Goal: Task Accomplishment & Management: Manage account settings

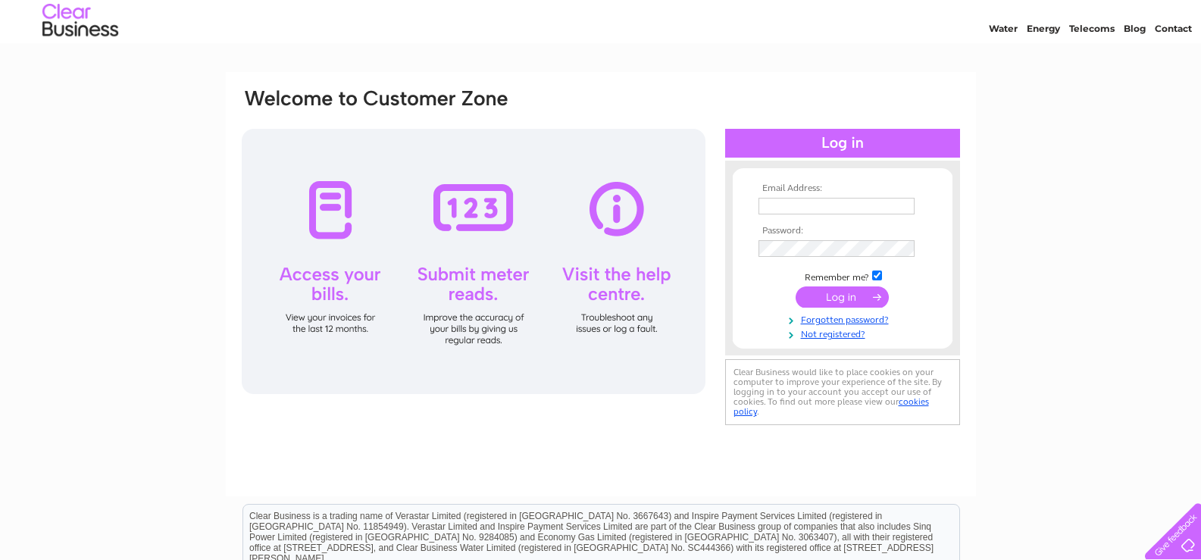
scroll to position [76, 0]
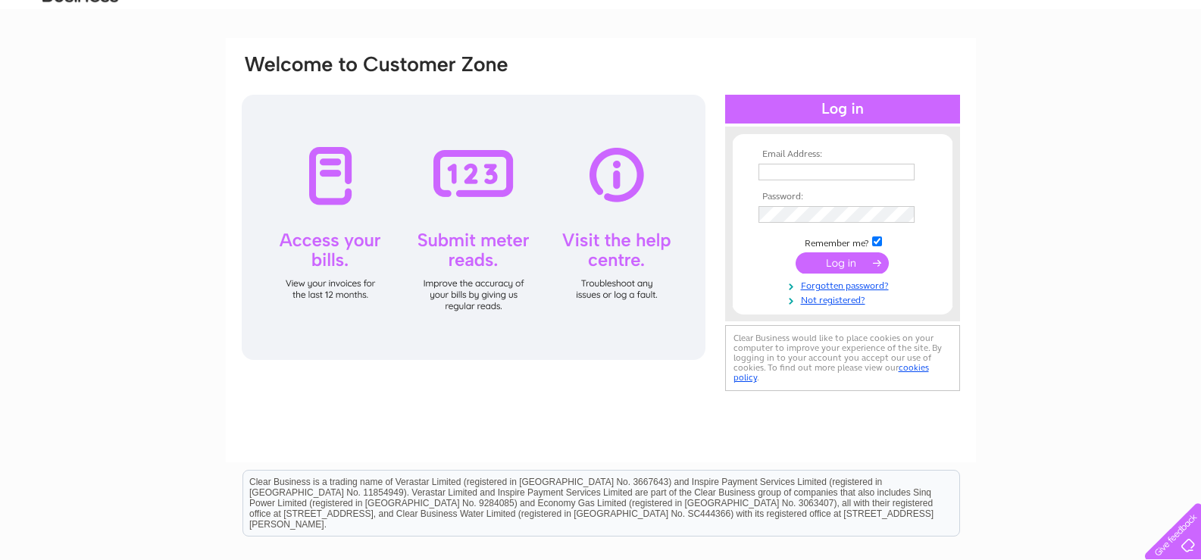
type input "accounts@oiltechnics.com"
click at [876, 262] on input "submit" at bounding box center [842, 262] width 93 height 21
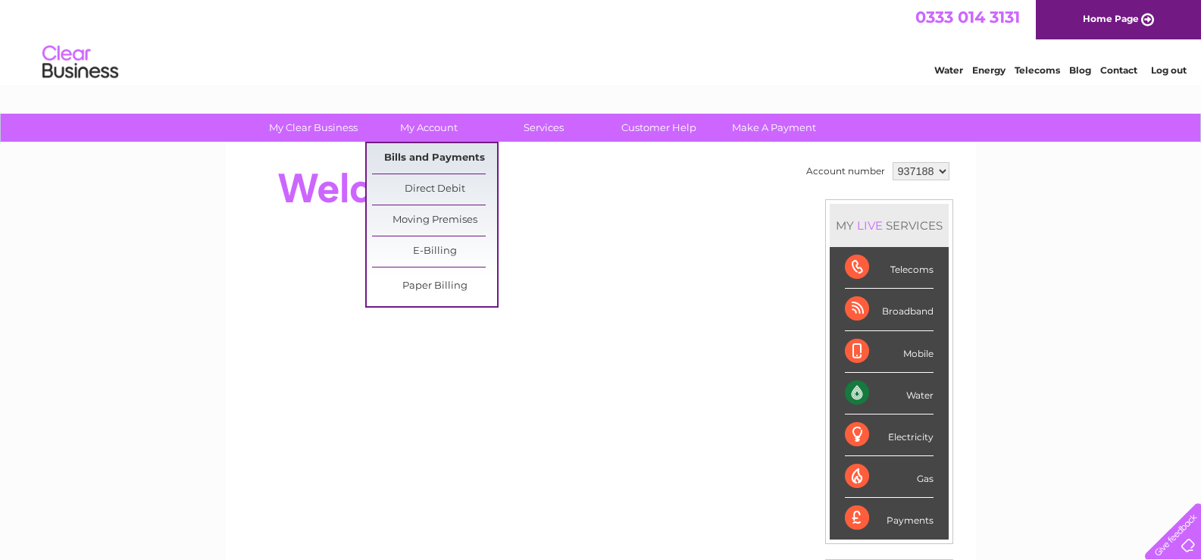
click at [409, 160] on link "Bills and Payments" at bounding box center [434, 158] width 125 height 30
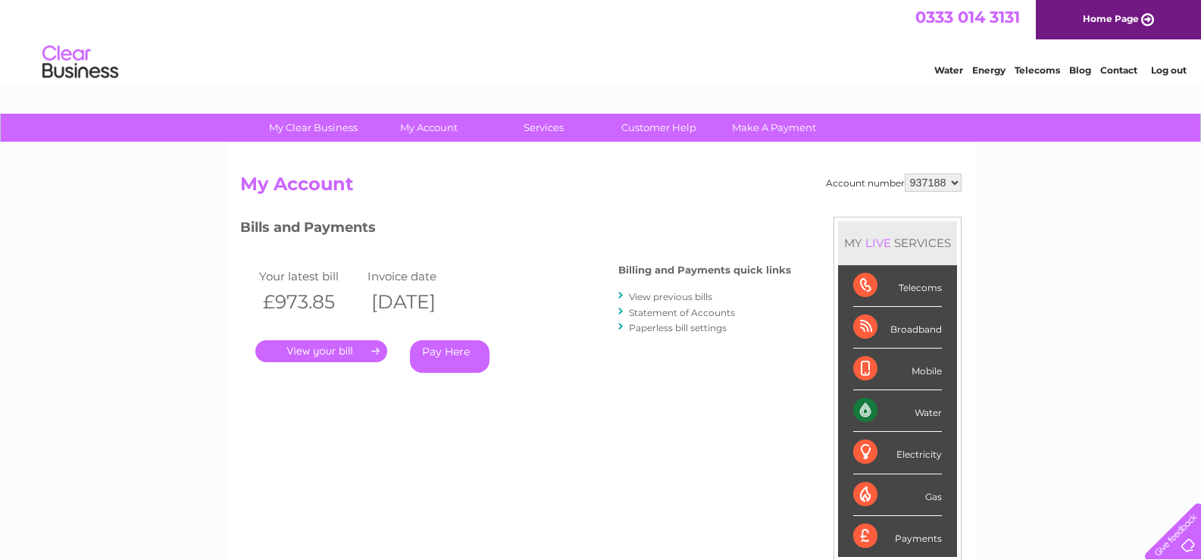
click at [310, 345] on link "." at bounding box center [321, 351] width 132 height 22
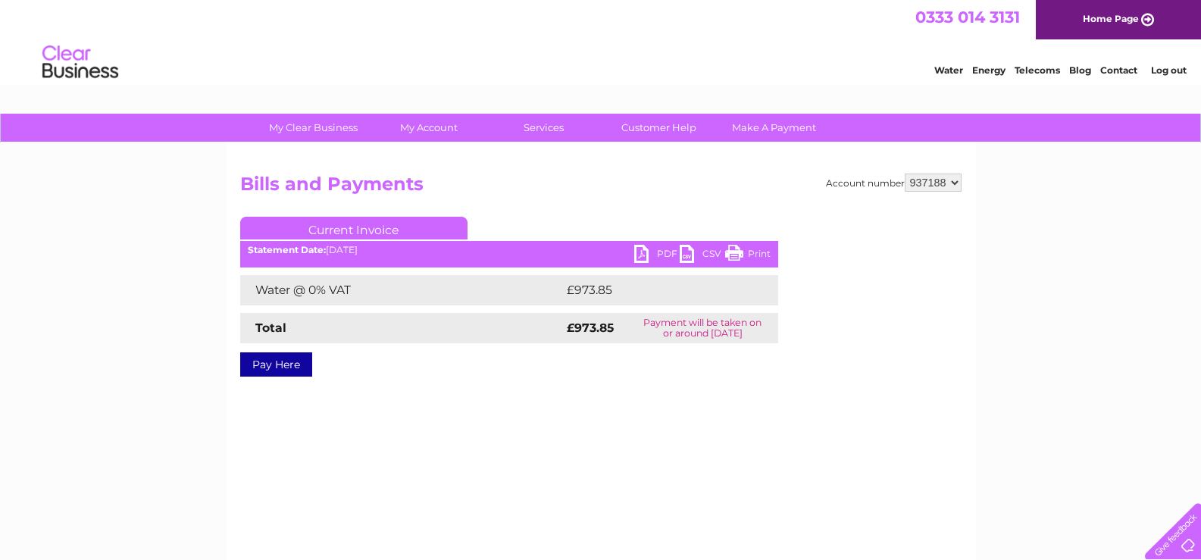
click at [651, 258] on link "PDF" at bounding box center [656, 256] width 45 height 22
